Goal: Information Seeking & Learning: Understand process/instructions

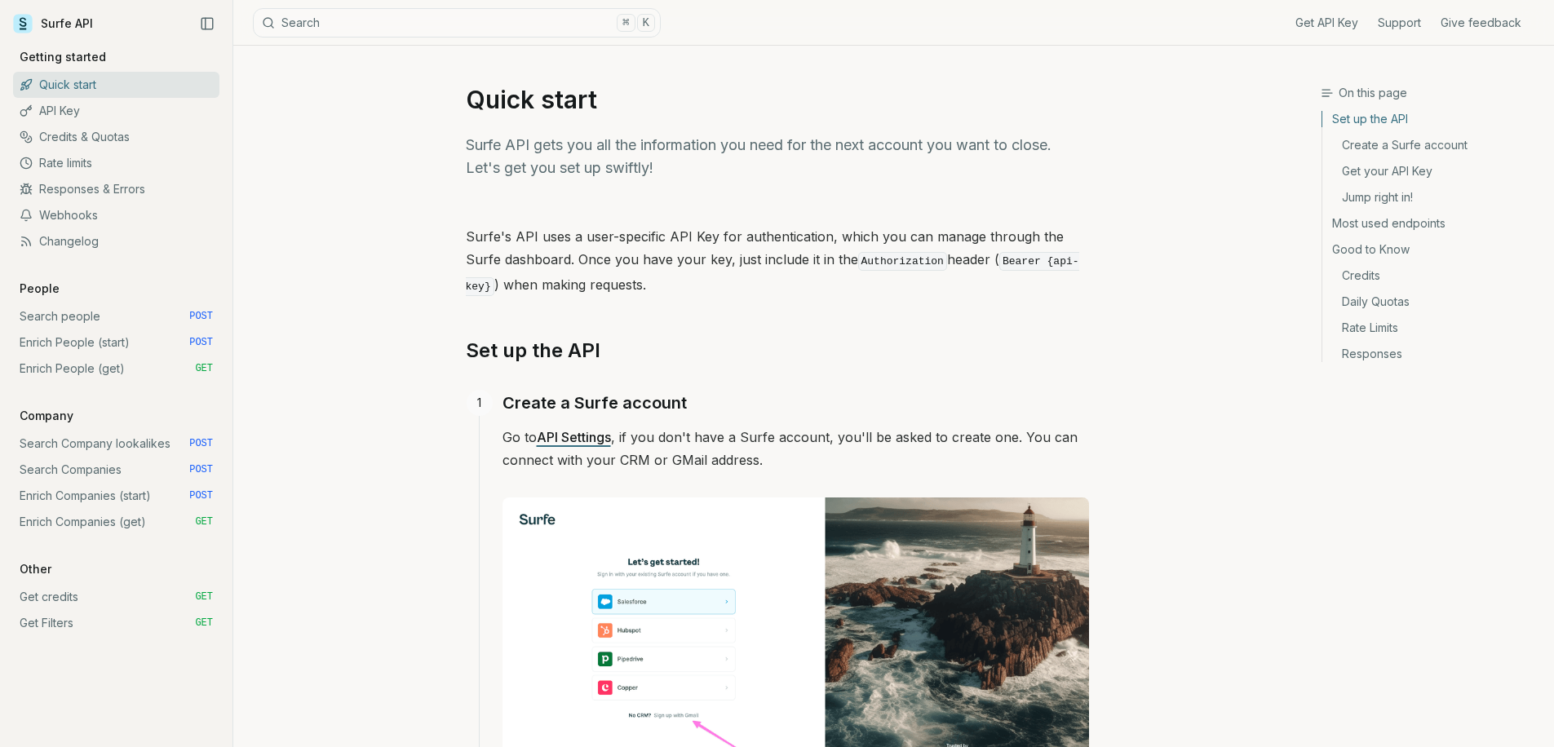
click at [147, 498] on link "Enrich Companies (start) POST" at bounding box center [116, 496] width 206 height 26
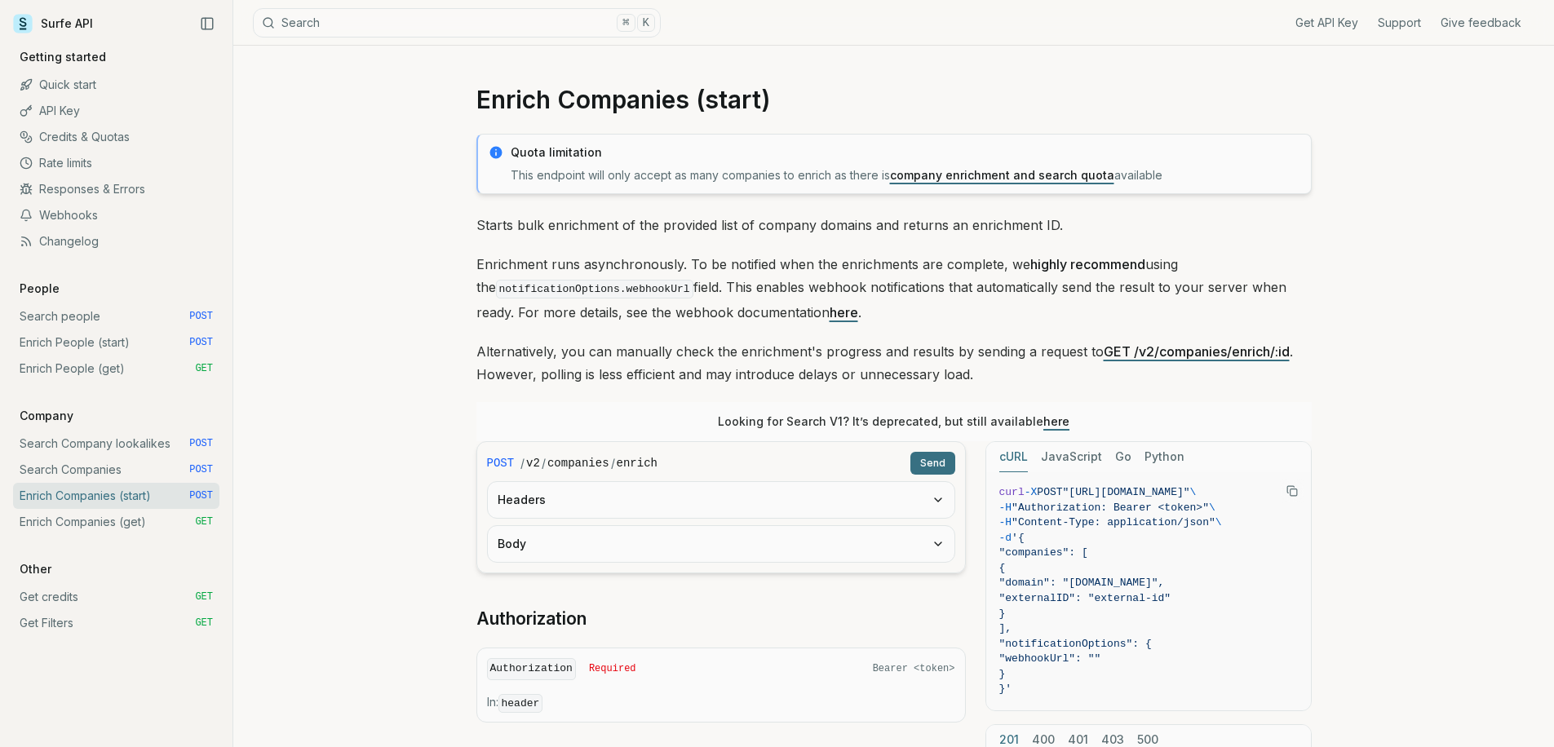
click at [133, 527] on link "Enrich Companies (get) GET" at bounding box center [116, 522] width 206 height 26
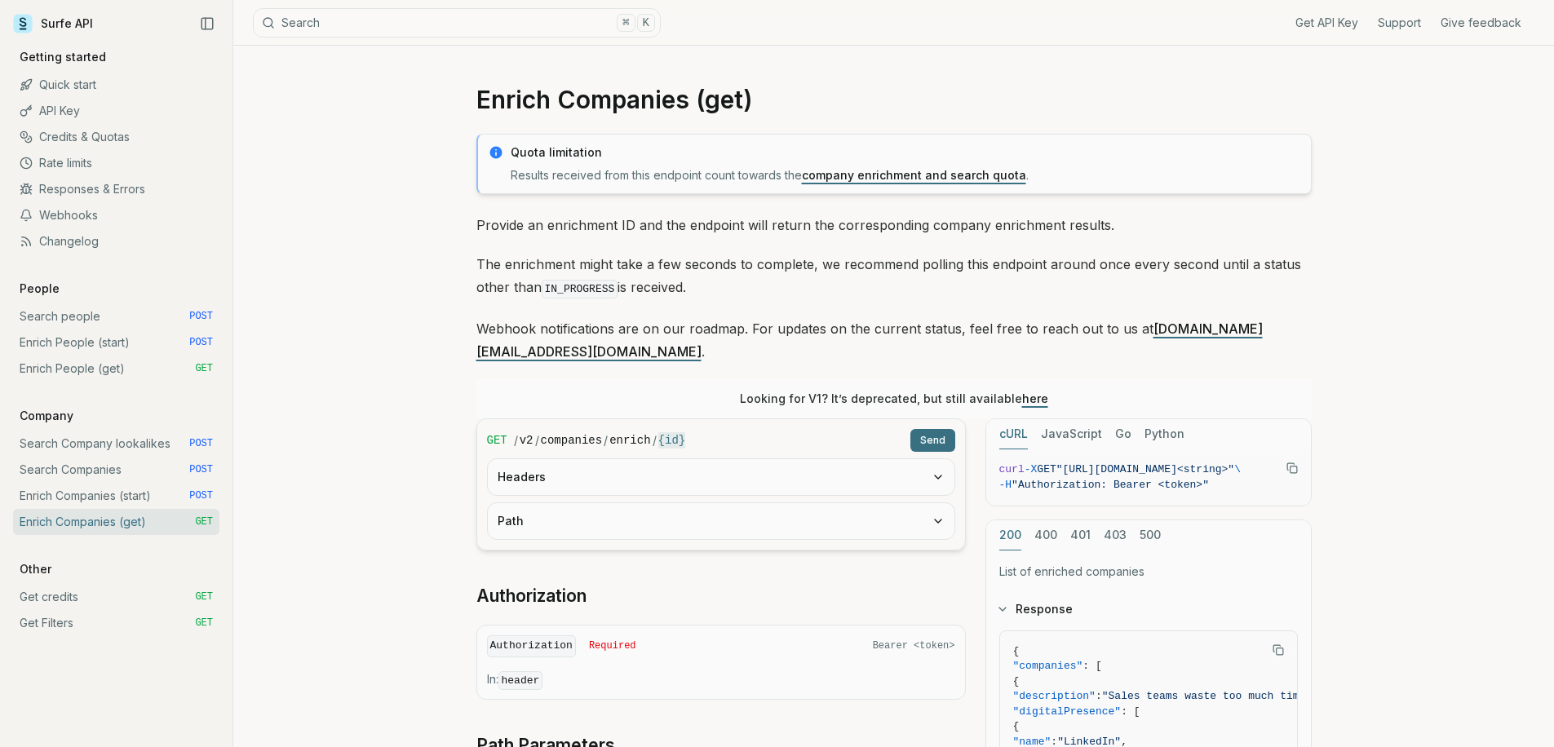
click at [142, 502] on link "Enrich Companies (start) POST" at bounding box center [116, 496] width 206 height 26
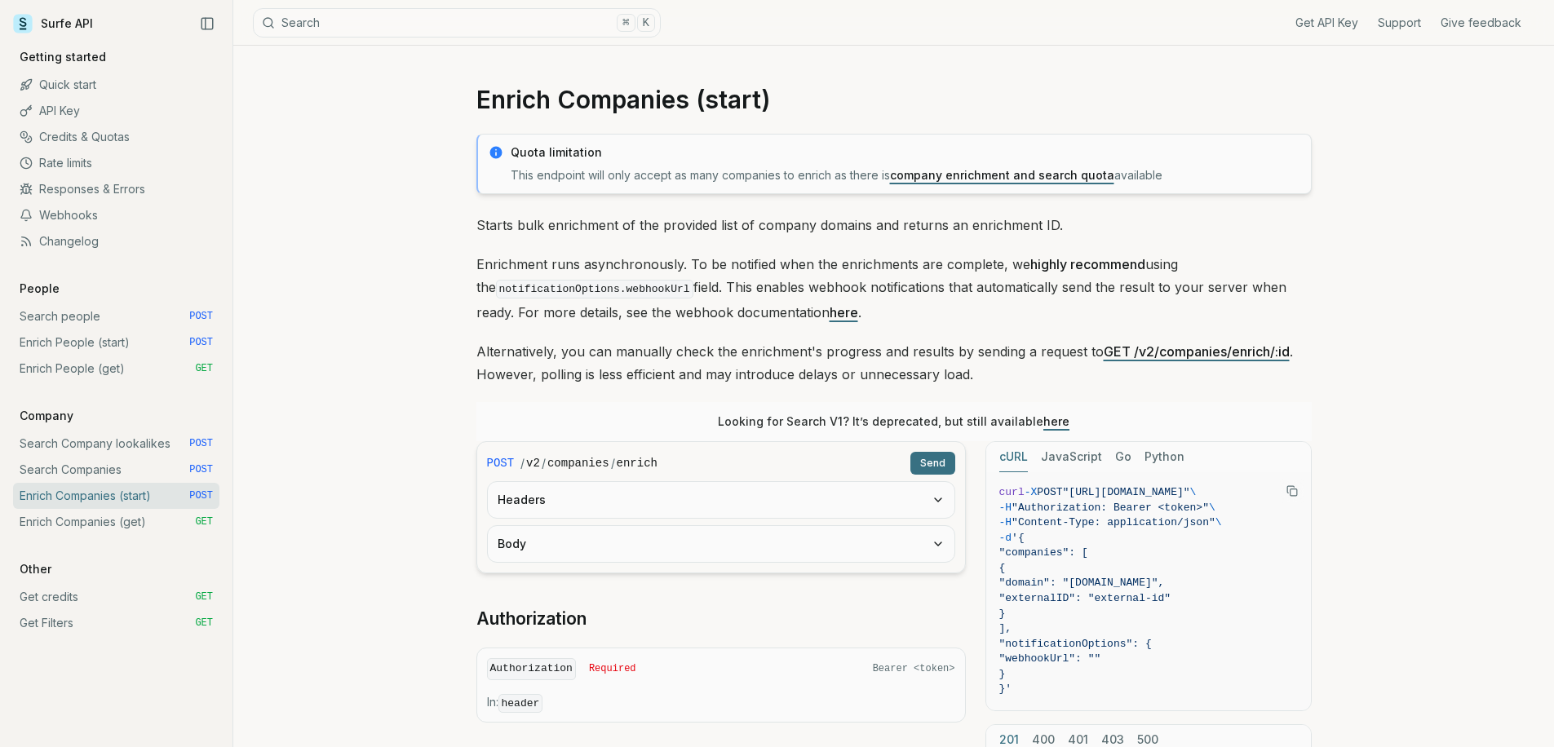
click at [141, 466] on link "Search Companies POST" at bounding box center [116, 470] width 206 height 26
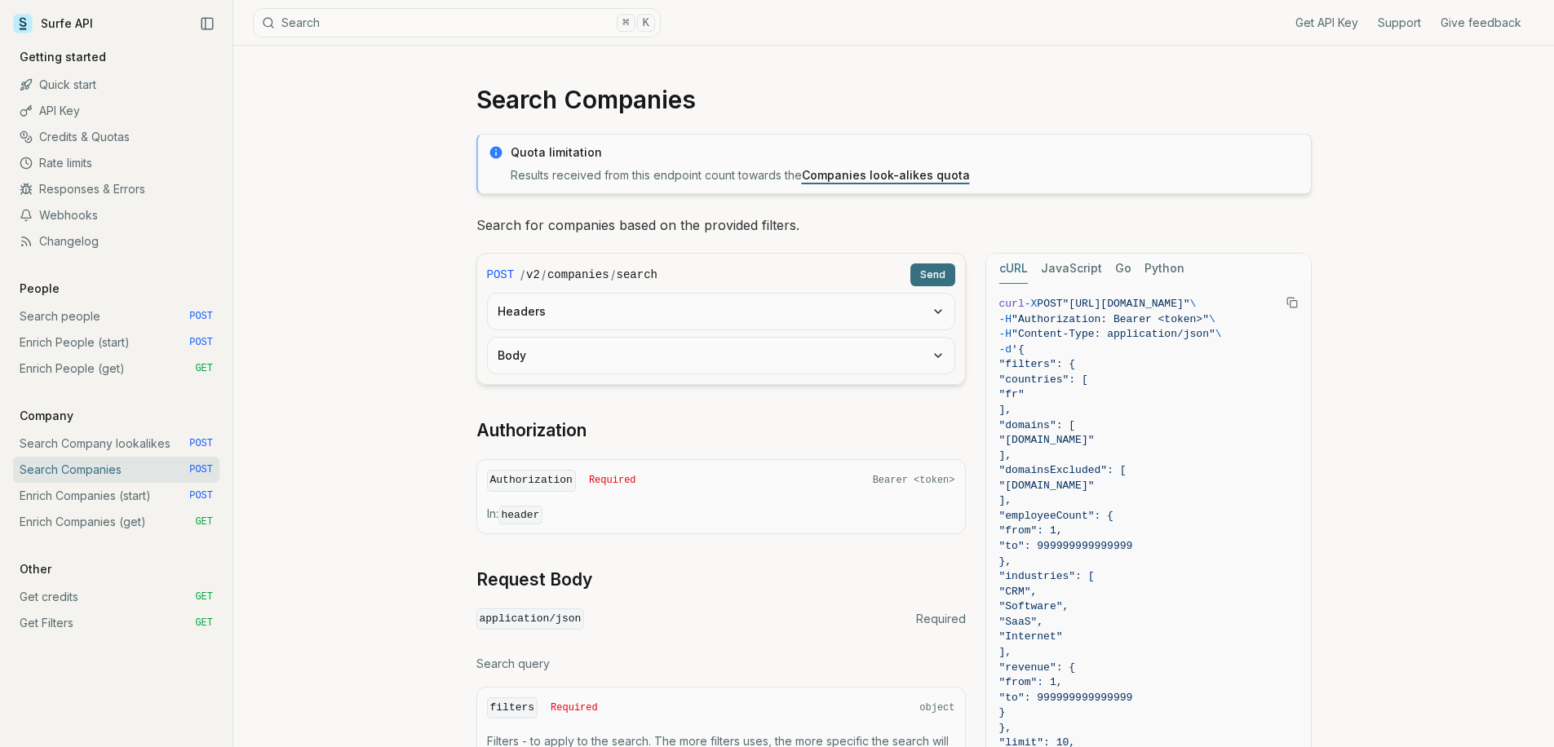
click at [354, 342] on div "Search Companies Quota limitation Results received from this endpoint count tow…" at bounding box center [893, 737] width 1320 height 1382
